Goal: Task Accomplishment & Management: Use online tool/utility

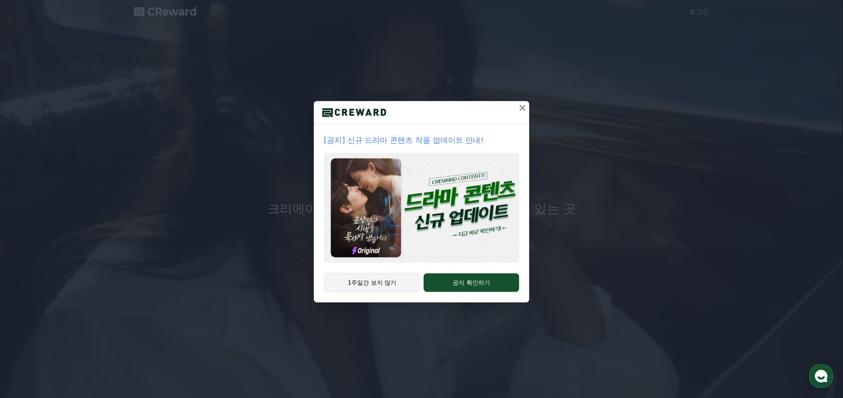
click at [387, 285] on button "1주일간 보지 않기" at bounding box center [372, 282] width 96 height 19
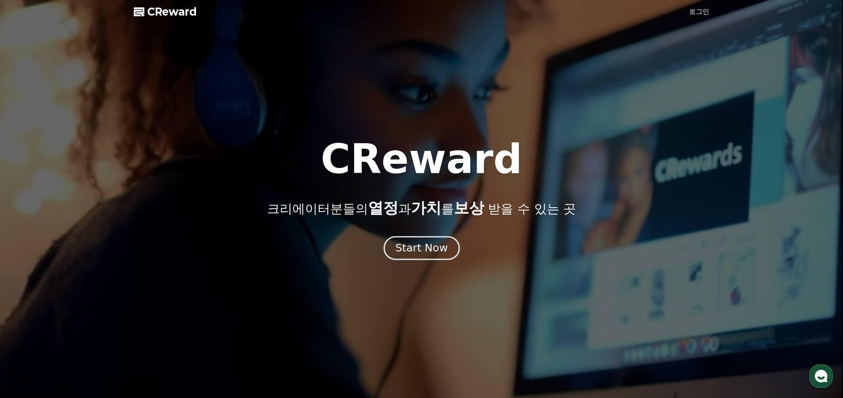
click at [425, 247] on div "Start Now" at bounding box center [422, 248] width 52 height 14
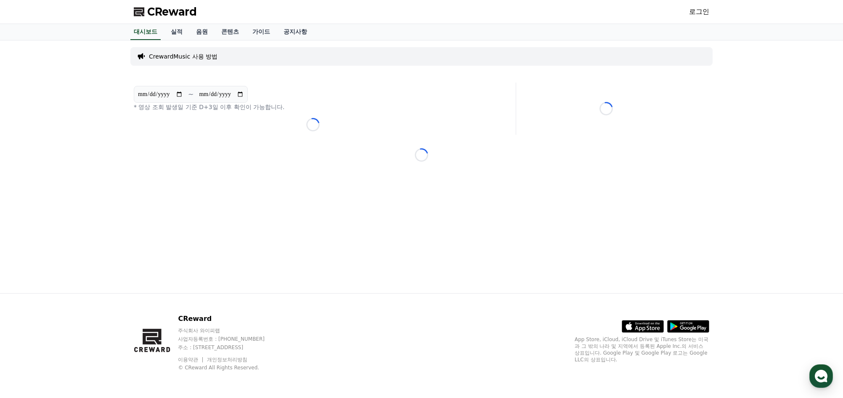
click at [704, 10] on link "로그인" at bounding box center [699, 12] width 20 height 10
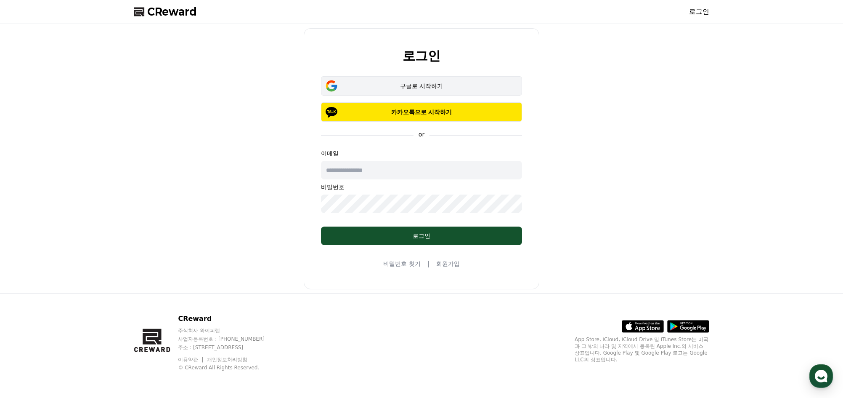
click at [433, 86] on div "구글로 시작하기" at bounding box center [421, 86] width 177 height 8
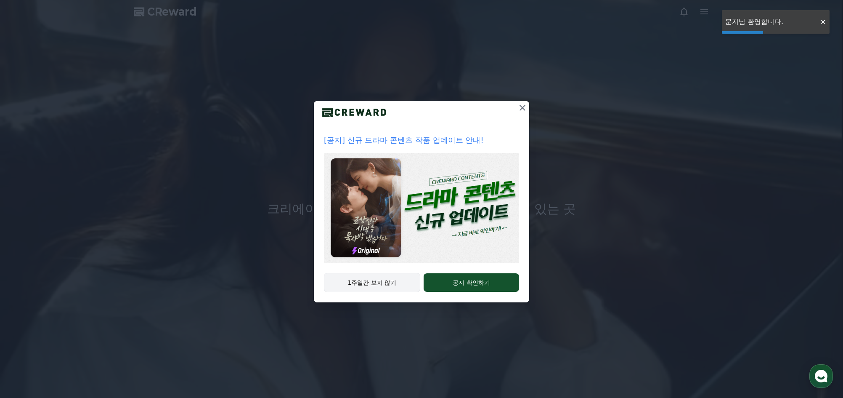
click at [377, 286] on button "1주일간 보지 않기" at bounding box center [372, 282] width 96 height 19
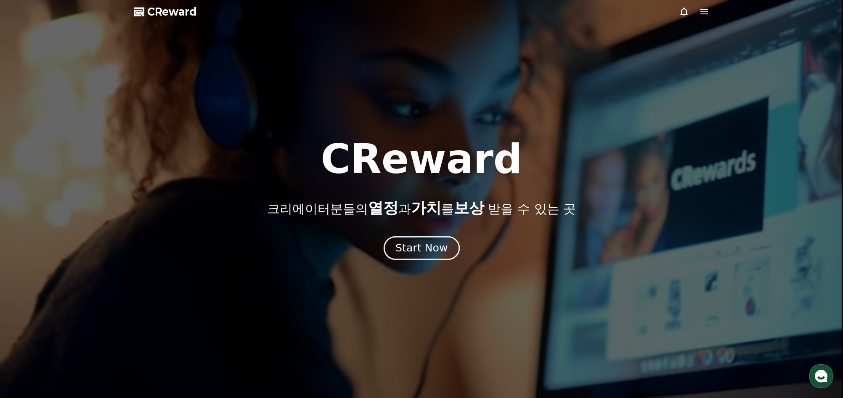
click at [410, 249] on div "Start Now" at bounding box center [422, 248] width 52 height 14
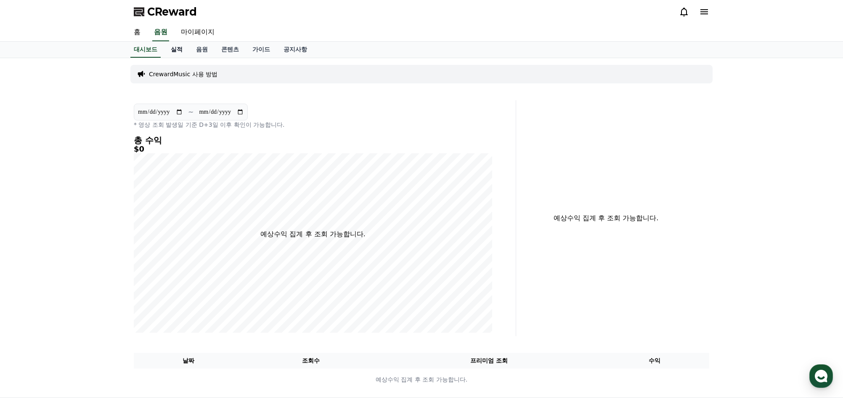
click at [178, 48] on link "실적" at bounding box center [176, 50] width 25 height 16
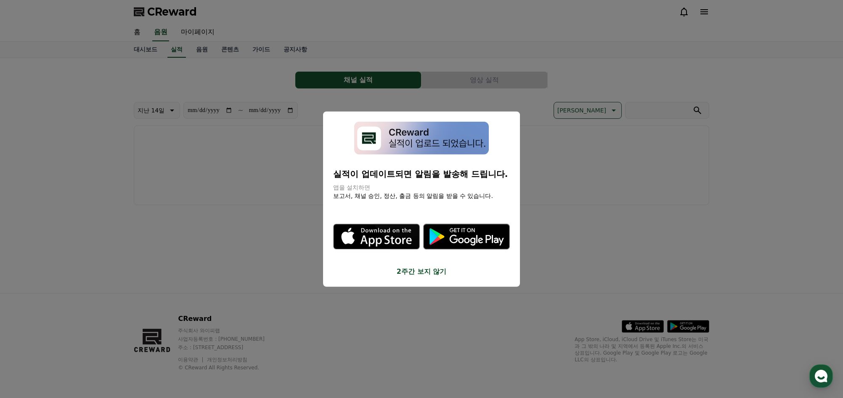
click at [643, 244] on button "close modal" at bounding box center [421, 199] width 843 height 398
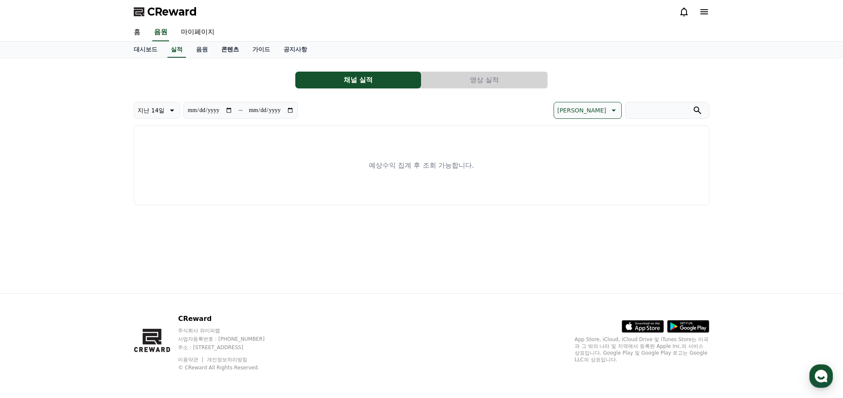
click at [230, 50] on link "콘텐츠" at bounding box center [230, 50] width 31 height 16
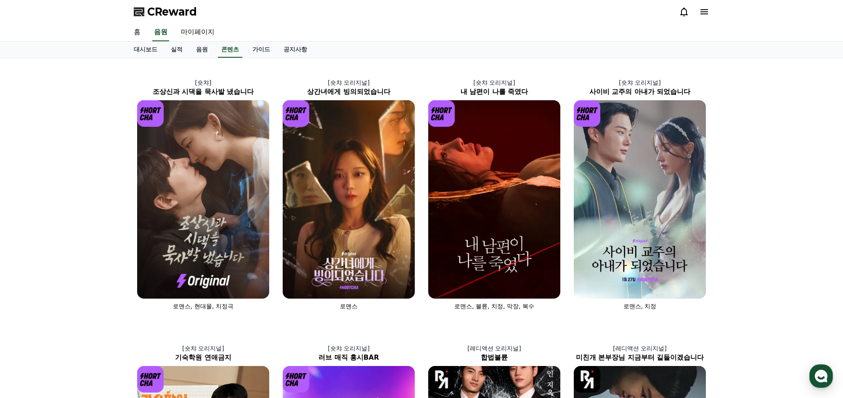
click at [138, 33] on link "홈" at bounding box center [137, 33] width 20 height 18
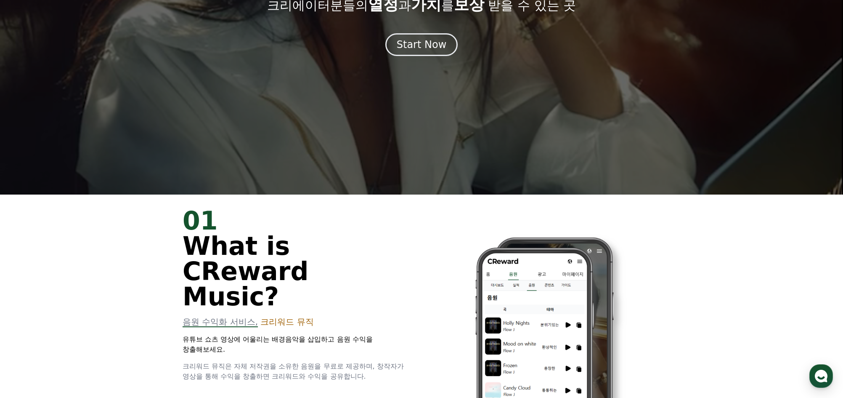
scroll to position [210, 0]
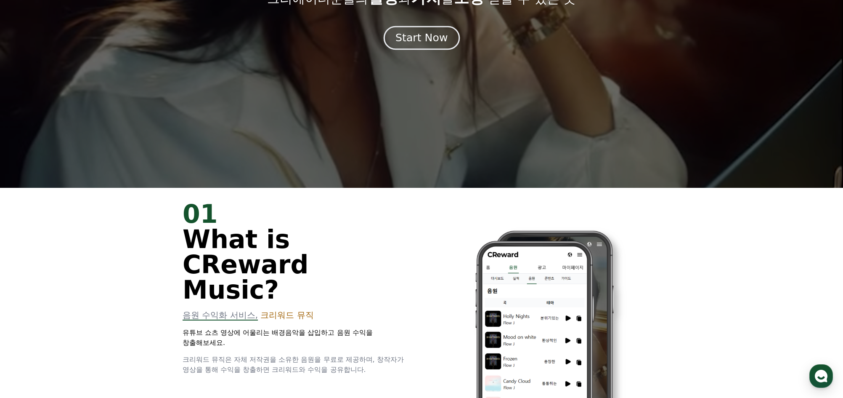
click at [421, 38] on div "Start Now" at bounding box center [422, 38] width 52 height 14
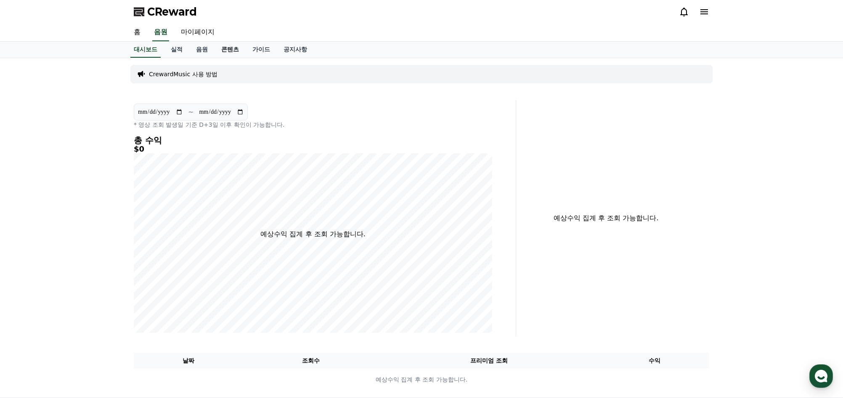
click at [231, 45] on link "콘텐츠" at bounding box center [230, 50] width 31 height 16
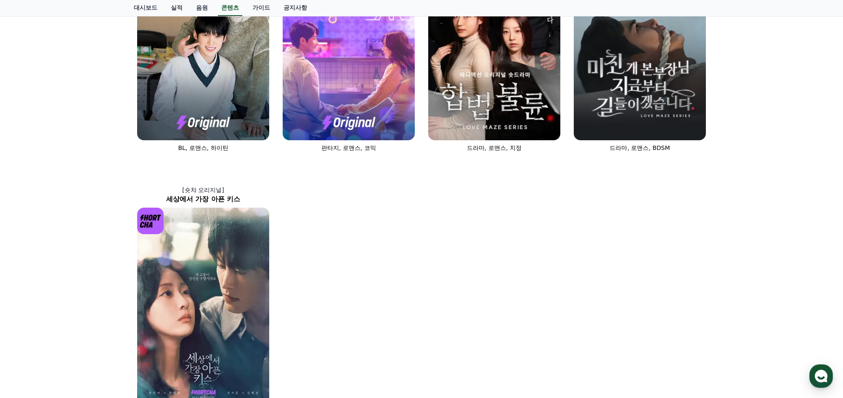
scroll to position [546, 0]
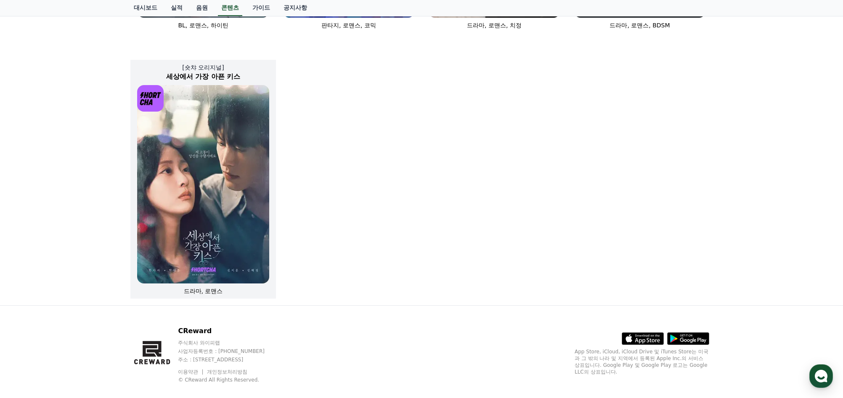
click at [223, 207] on img at bounding box center [203, 184] width 132 height 198
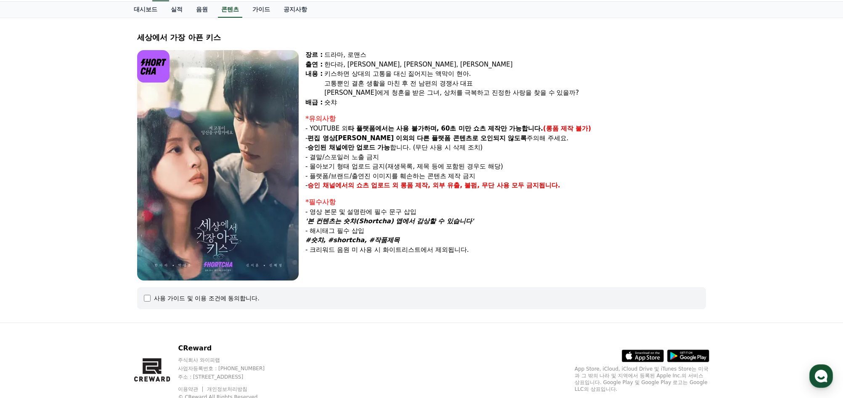
scroll to position [69, 0]
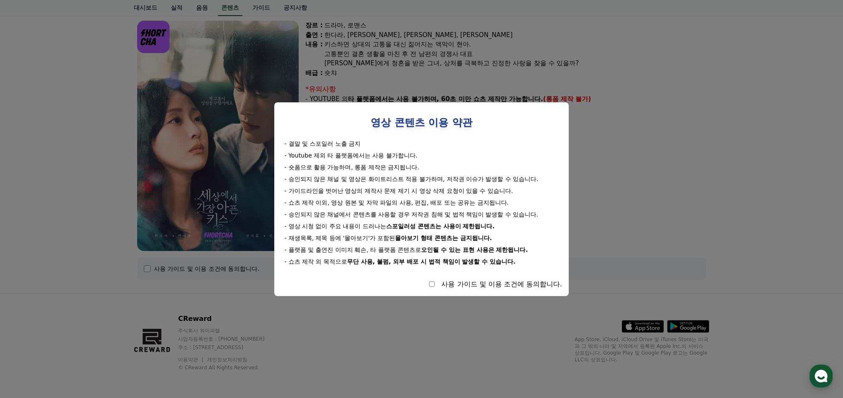
click at [433, 286] on div "사용 가이드 및 이용 조건에 동의합니다." at bounding box center [421, 284] width 281 height 10
select select
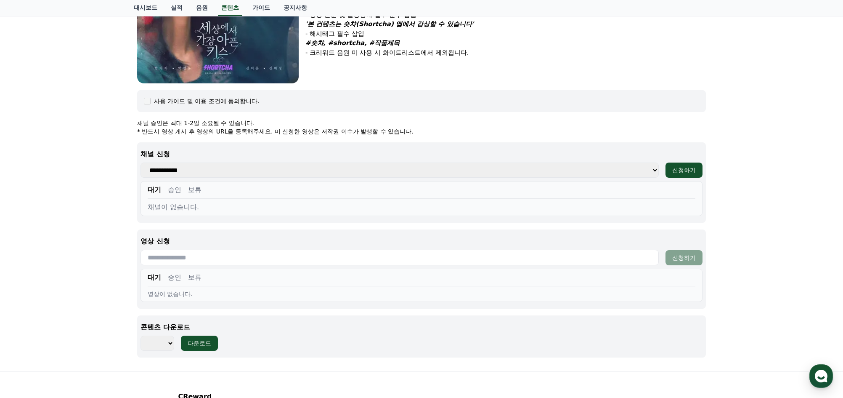
scroll to position [238, 0]
click at [202, 173] on select "**********" at bounding box center [400, 169] width 518 height 15
click at [243, 171] on select "**********" at bounding box center [400, 169] width 518 height 15
drag, startPoint x: 243, startPoint y: 171, endPoint x: 249, endPoint y: 165, distance: 8.3
click at [243, 171] on select "**********" at bounding box center [400, 169] width 518 height 15
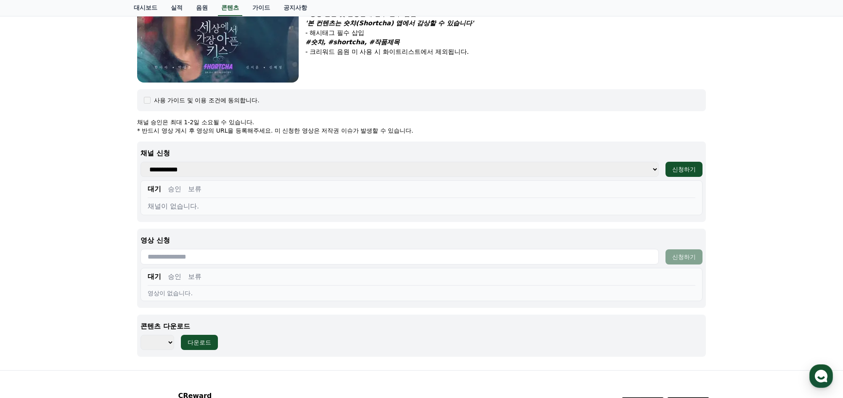
scroll to position [0, 0]
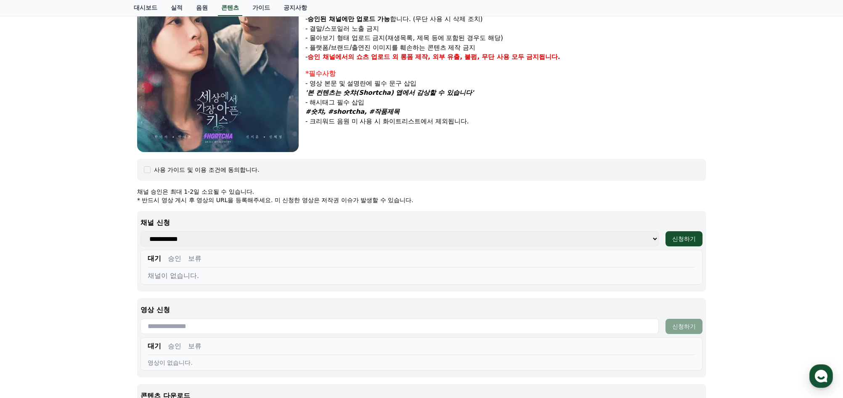
click at [231, 121] on img at bounding box center [218, 37] width 162 height 230
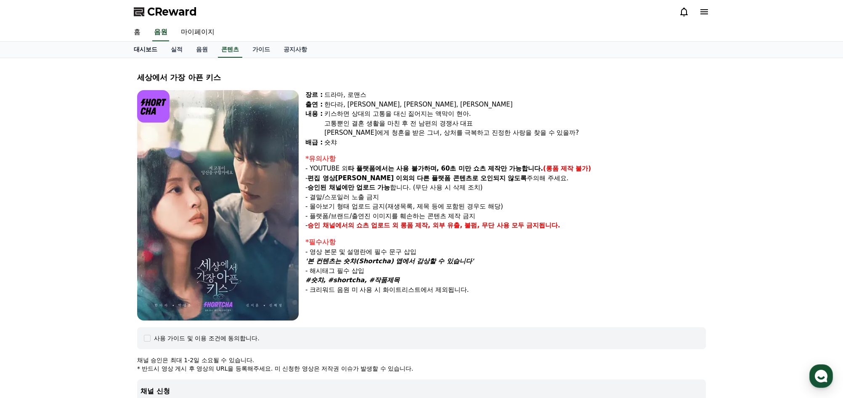
click at [145, 46] on link "대시보드" at bounding box center [145, 50] width 37 height 16
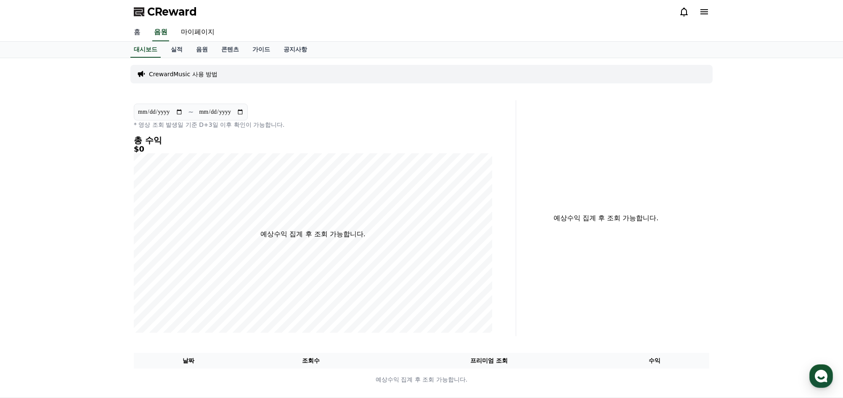
click at [135, 26] on link "홈" at bounding box center [137, 33] width 20 height 18
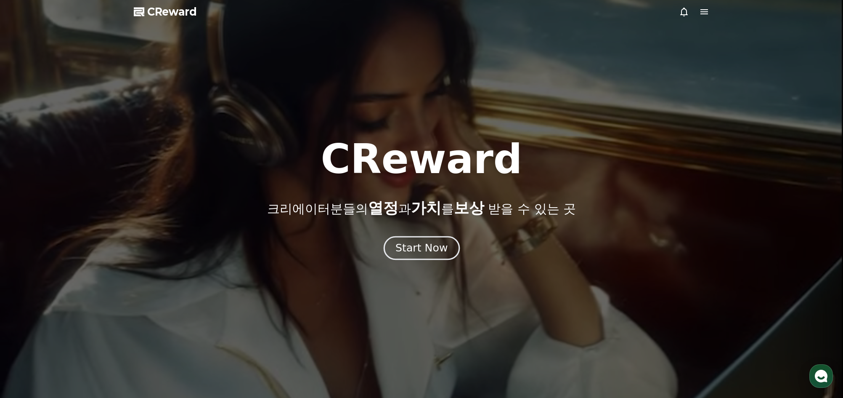
click at [436, 254] on button "Start Now" at bounding box center [421, 248] width 76 height 24
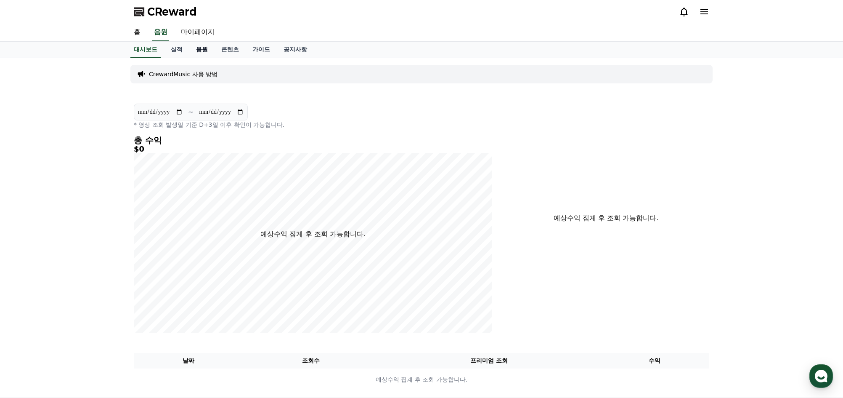
click at [202, 51] on link "음원" at bounding box center [201, 50] width 25 height 16
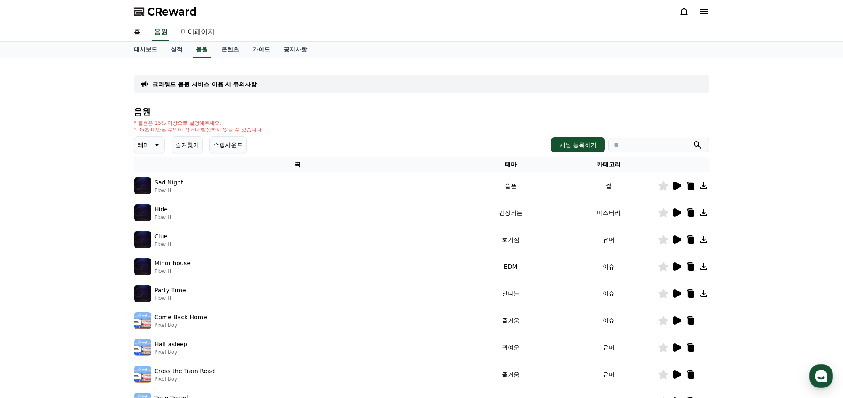
click at [677, 183] on icon at bounding box center [678, 185] width 8 height 8
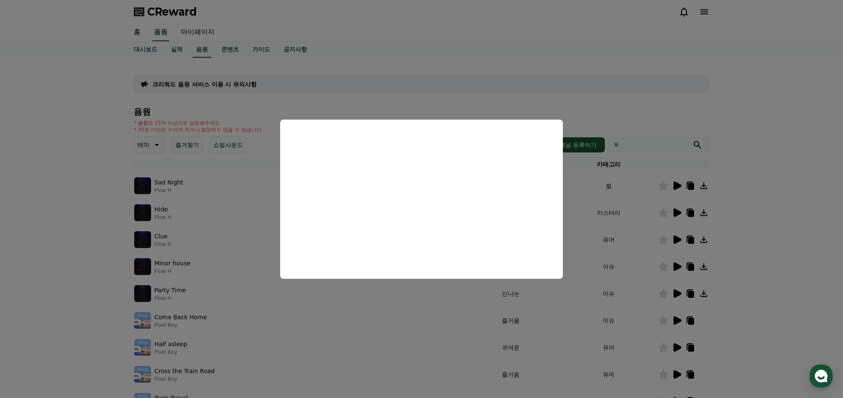
click at [652, 78] on button "close modal" at bounding box center [421, 199] width 843 height 398
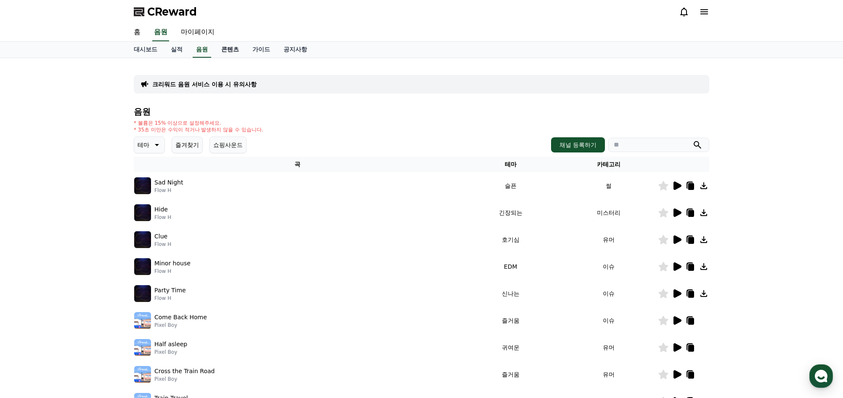
click at [234, 48] on link "콘텐츠" at bounding box center [230, 50] width 31 height 16
